Goal: Task Accomplishment & Management: Complete application form

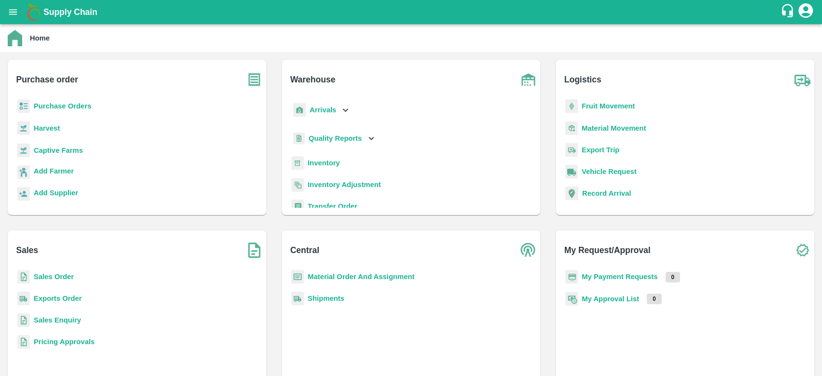
click at [319, 162] on b "Inventory" at bounding box center [324, 163] width 32 height 8
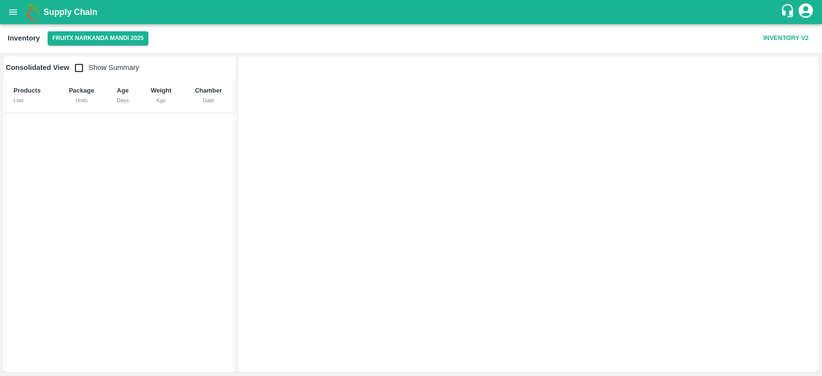
click at [14, 15] on icon "open drawer" at bounding box center [13, 12] width 11 height 11
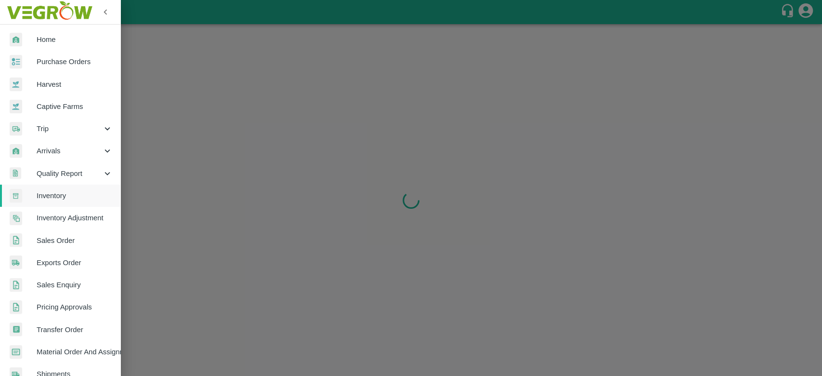
click at [55, 197] on span "Inventory" at bounding box center [75, 195] width 76 height 11
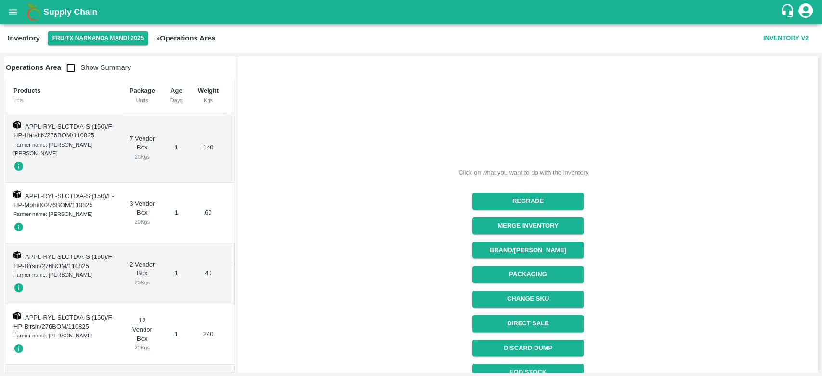
scroll to position [86, 0]
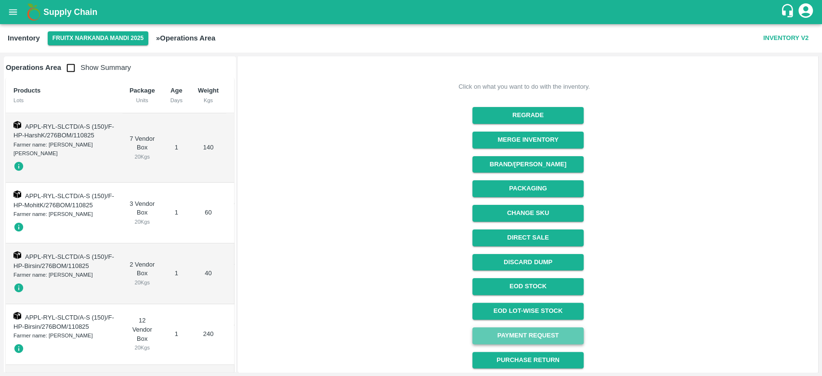
click at [542, 332] on link "Payment Request" at bounding box center [528, 335] width 111 height 17
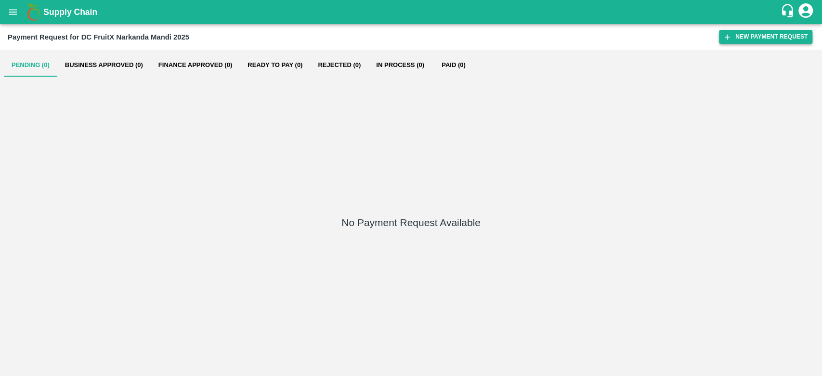
click at [753, 36] on button "New Payment Request" at bounding box center [765, 37] width 93 height 14
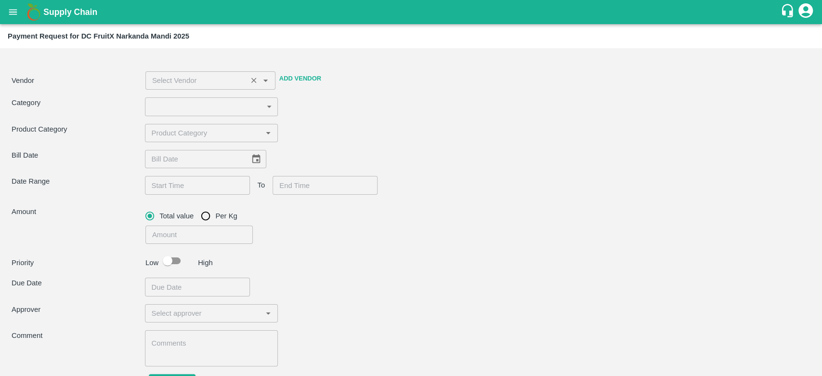
click at [230, 80] on input "input" at bounding box center [196, 80] width 96 height 13
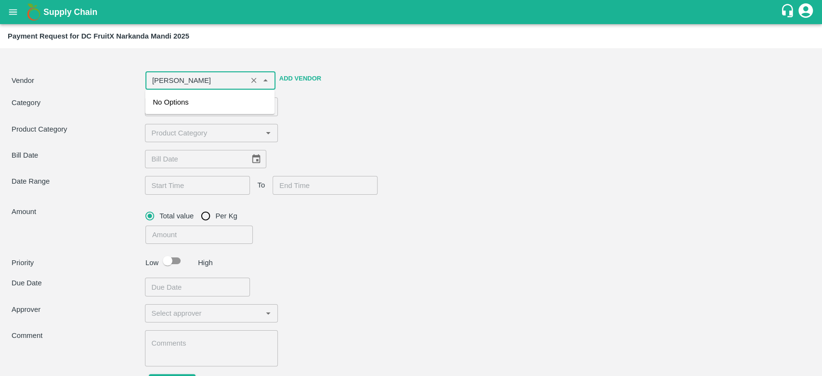
click at [177, 104] on span "No Options" at bounding box center [171, 102] width 36 height 8
type input "jagadish raj"
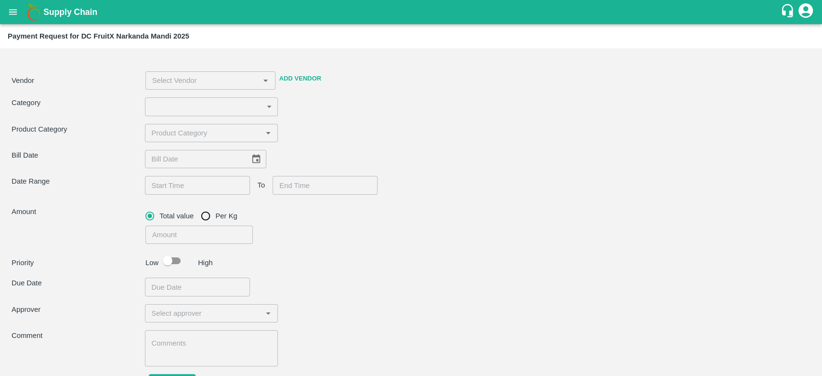
click at [409, 98] on div "Category ​ ​" at bounding box center [411, 106] width 799 height 18
click at [249, 107] on body "Supply Chain Payment Request for DC FruitX Narkanda Mandi 2025 Vendor ​ Add Ven…" at bounding box center [411, 188] width 822 height 376
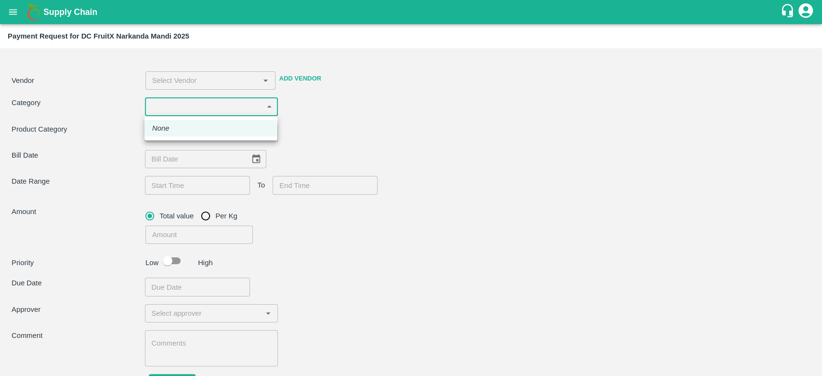
click at [249, 107] on div at bounding box center [411, 188] width 822 height 376
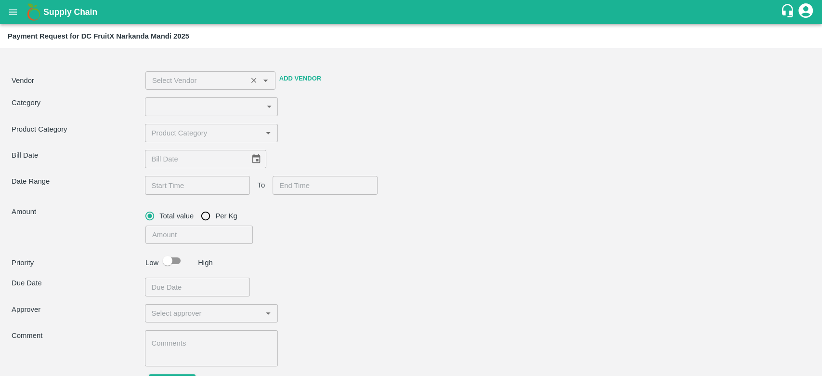
click at [244, 86] on div "​" at bounding box center [210, 80] width 130 height 18
click at [159, 103] on span "No Options" at bounding box center [171, 102] width 36 height 8
click at [343, 137] on div "Product Category ​" at bounding box center [411, 133] width 799 height 18
click at [217, 79] on input "input" at bounding box center [196, 80] width 96 height 13
click at [181, 84] on input "input" at bounding box center [196, 80] width 96 height 13
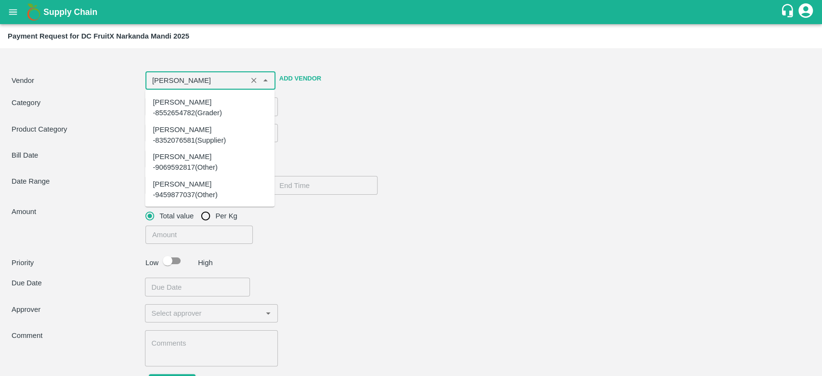
click at [188, 129] on div "Saroj Kumari -8352076581(Supplier)" at bounding box center [210, 135] width 114 height 22
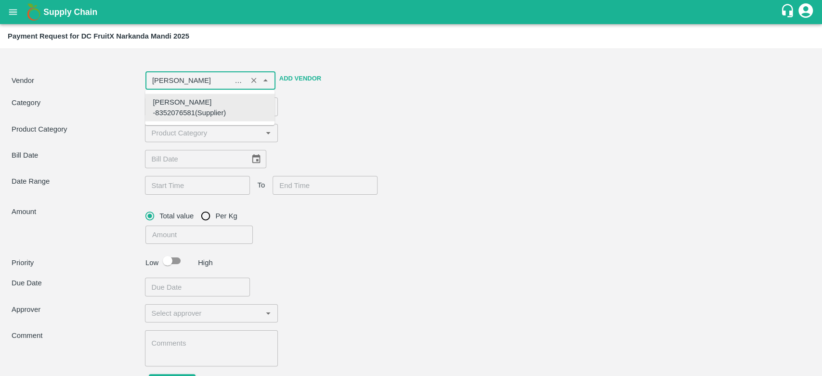
click at [203, 106] on div "Saroj Kumari -8352076581(Supplier)" at bounding box center [210, 108] width 114 height 22
click at [204, 99] on body "Supply Chain Payment Request for DC FruitX Narkanda Mandi 2025 Vendor ​ Add Ven…" at bounding box center [411, 188] width 822 height 376
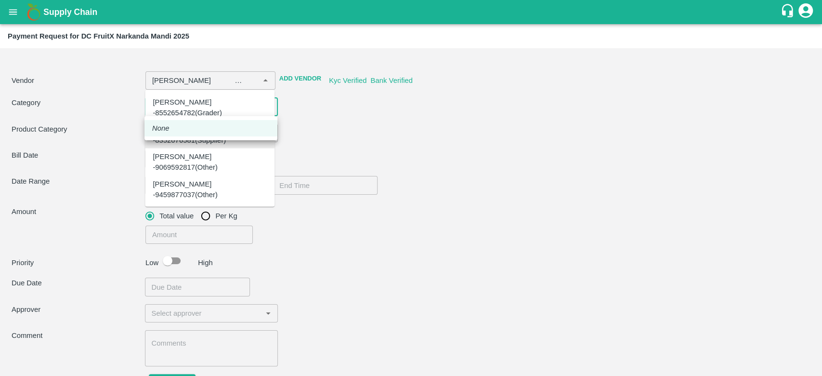
click at [335, 121] on div at bounding box center [411, 188] width 822 height 376
click at [334, 121] on div "Vendor ​ Add Vendor Kyc Verified Bank Verified Category ​ ​ Product Category ​ …" at bounding box center [411, 223] width 815 height 343
type input "Saroj Kumari -8352076581(Supplier)"
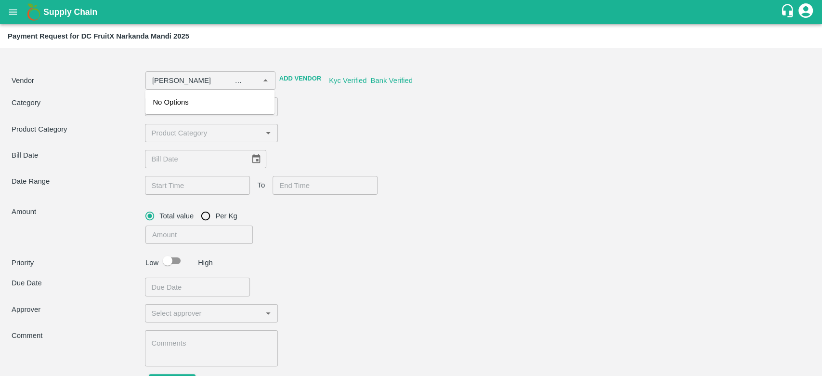
click at [106, 113] on div "Category" at bounding box center [78, 106] width 133 height 18
click at [173, 106] on span "No Options" at bounding box center [171, 102] width 36 height 8
click at [285, 105] on div "Category ​ ​" at bounding box center [411, 106] width 799 height 18
click at [277, 106] on body "Supply Chain Payment Request for DC FruitX Narkanda Mandi 2025 Vendor ​ Add Ven…" at bounding box center [411, 188] width 822 height 376
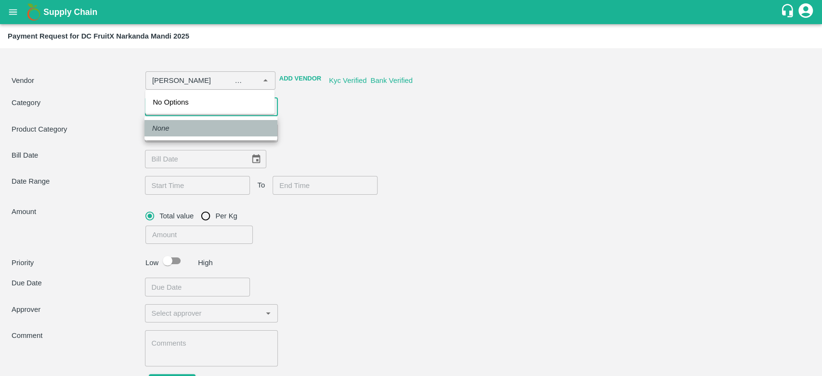
click at [162, 132] on em "None" at bounding box center [160, 128] width 17 height 11
click at [277, 107] on body "Supply Chain Payment Request for DC FruitX Narkanda Mandi 2025 Vendor ​ Add Ven…" at bounding box center [411, 188] width 822 height 376
click at [331, 176] on div at bounding box center [411, 188] width 822 height 376
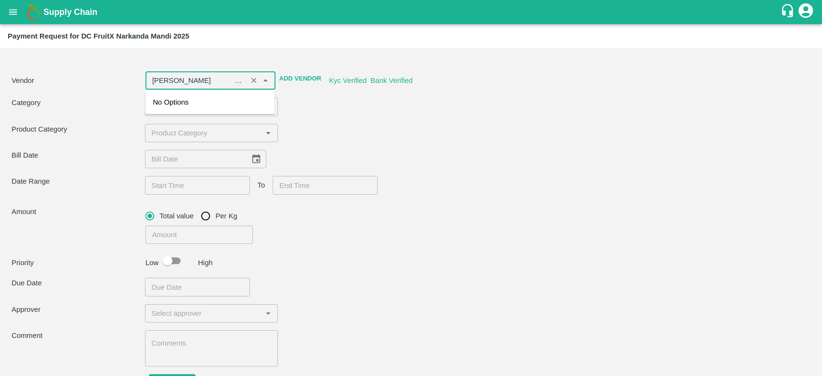
click at [212, 83] on input "input" at bounding box center [196, 80] width 96 height 13
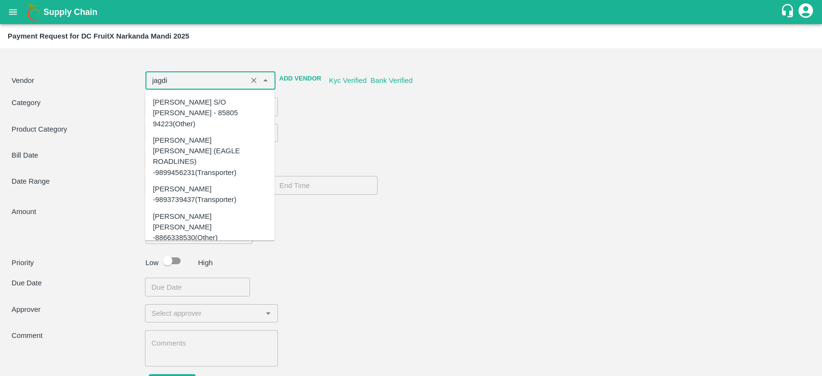
click at [212, 249] on div "Jagdish Raj -8899418430(Other)" at bounding box center [210, 260] width 114 height 22
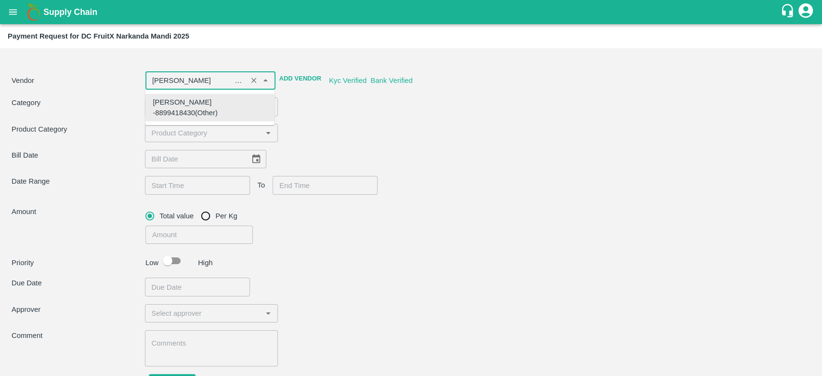
click at [243, 132] on input "input" at bounding box center [204, 133] width 112 height 13
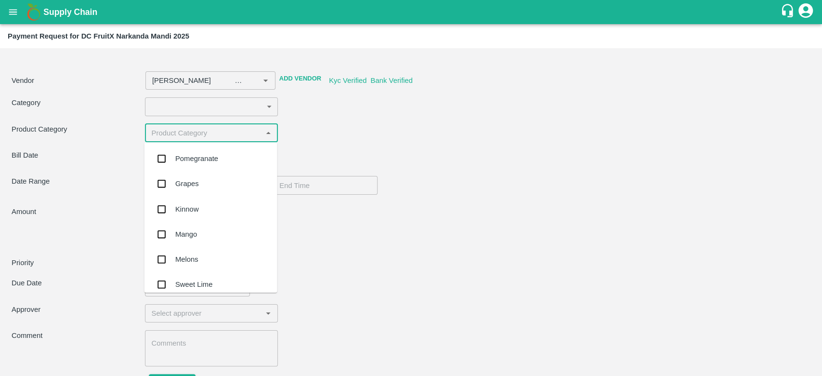
type input "Jagdish Raj -8899418430(Other)"
type input "appl"
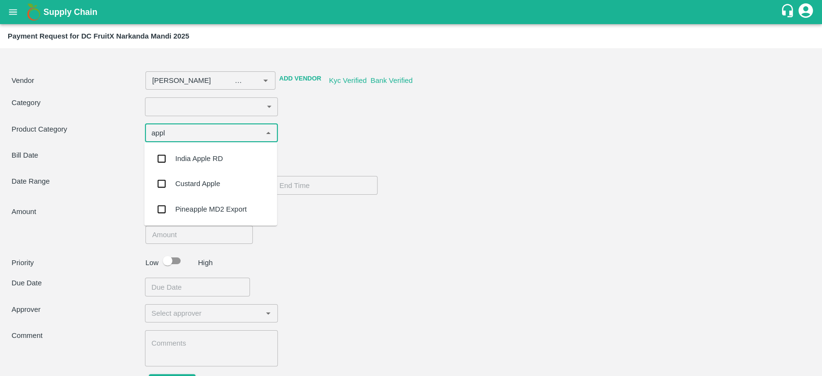
click at [218, 159] on div "India Apple RD" at bounding box center [199, 158] width 48 height 11
type input "Jagdish Raj -8899418430(Other)"
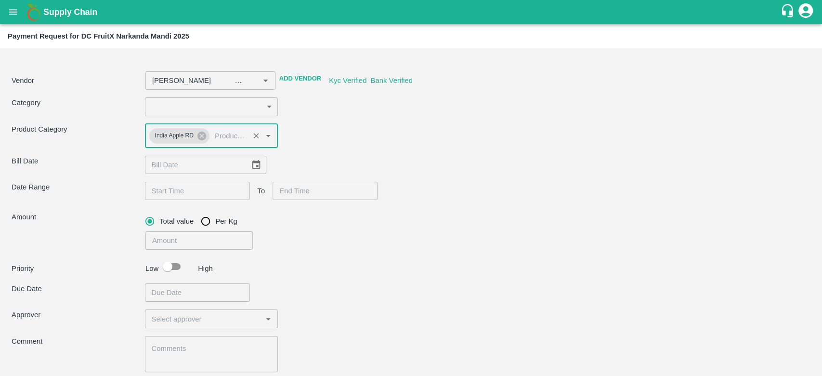
click at [216, 114] on body "Supply Chain Payment Request for DC FruitX Narkanda Mandi 2025 Vendor ​ Add Ven…" at bounding box center [411, 188] width 822 height 376
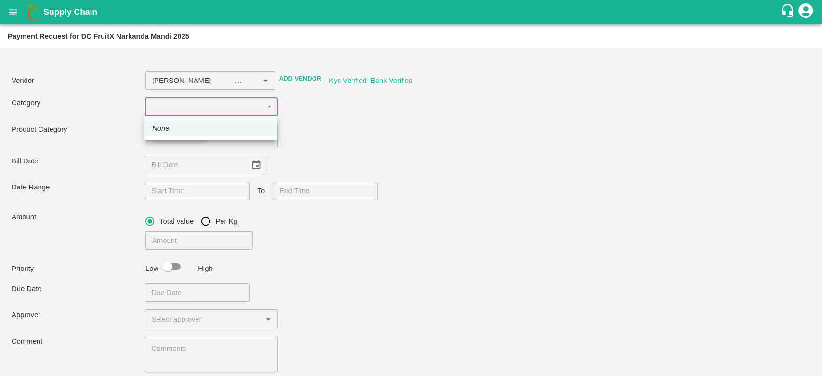
click at [152, 121] on li "None" at bounding box center [211, 128] width 133 height 16
type input "Jagdish Raj -8899418430(Other)"
click at [188, 174] on div "Vendor ​ Add Vendor Kyc Verified Bank Verified Category ​ ​ Product Category In…" at bounding box center [411, 226] width 815 height 349
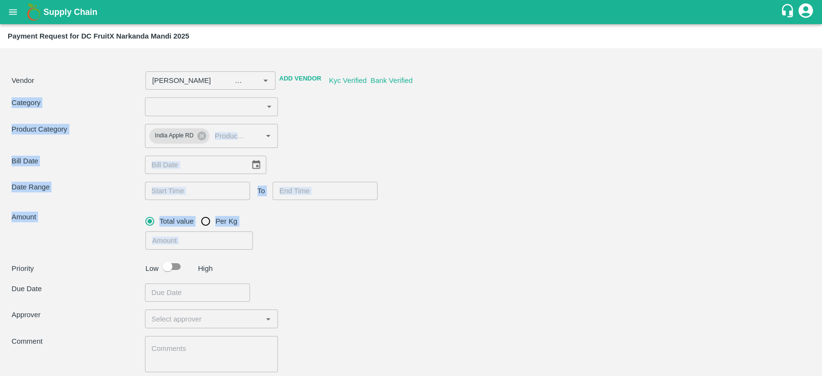
drag, startPoint x: 819, startPoint y: 75, endPoint x: 821, endPoint y: 225, distance: 150.8
click at [821, 225] on div "Vendor ​ Add Vendor Kyc Verified Bank Verified Category ​ ​ Product Category In…" at bounding box center [411, 212] width 822 height 328
click at [427, 173] on div "Bill Date ​" at bounding box center [411, 165] width 799 height 18
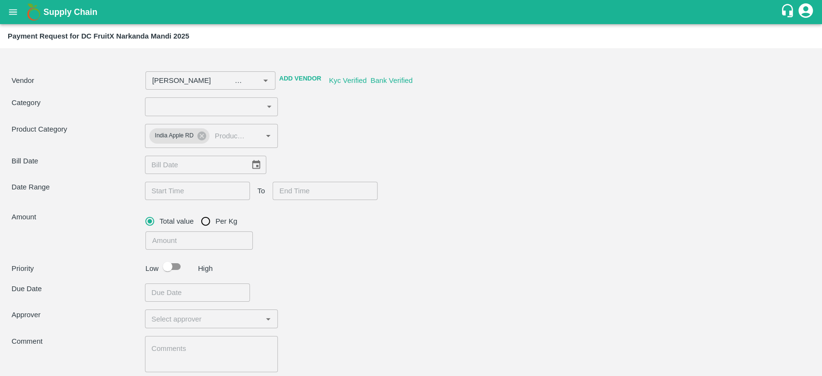
click at [10, 11] on icon "open drawer" at bounding box center [13, 12] width 11 height 11
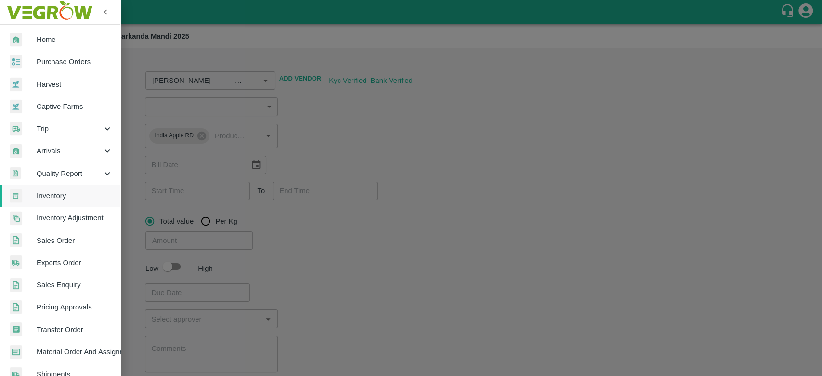
click at [493, 89] on div at bounding box center [411, 188] width 822 height 376
